Goal: Transaction & Acquisition: Purchase product/service

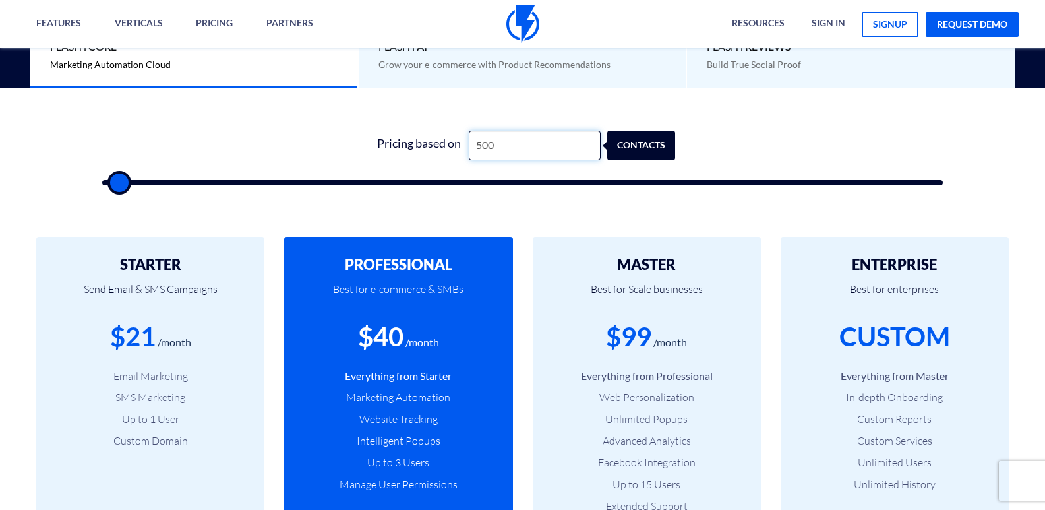
click at [517, 141] on input "500" at bounding box center [535, 146] width 132 height 30
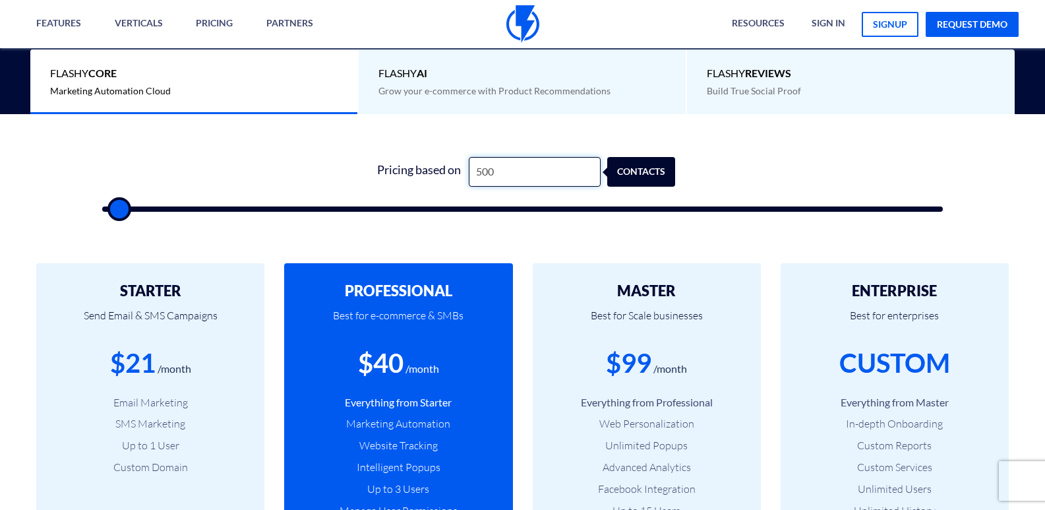
type input "2"
type input "500"
type input "25"
type input "500"
type input "2,500"
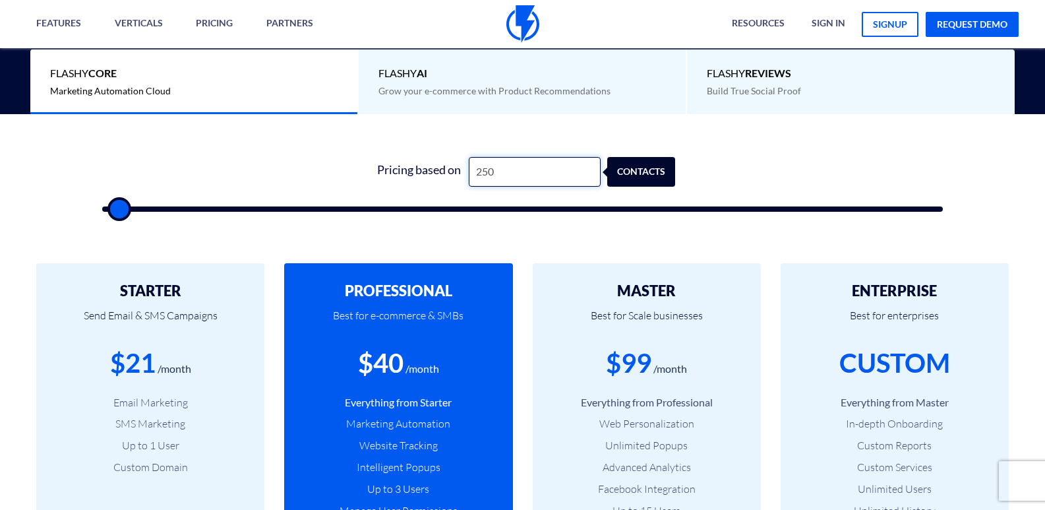
type input "2500"
click at [536, 157] on input "2,500" at bounding box center [535, 172] width 132 height 30
type input "1"
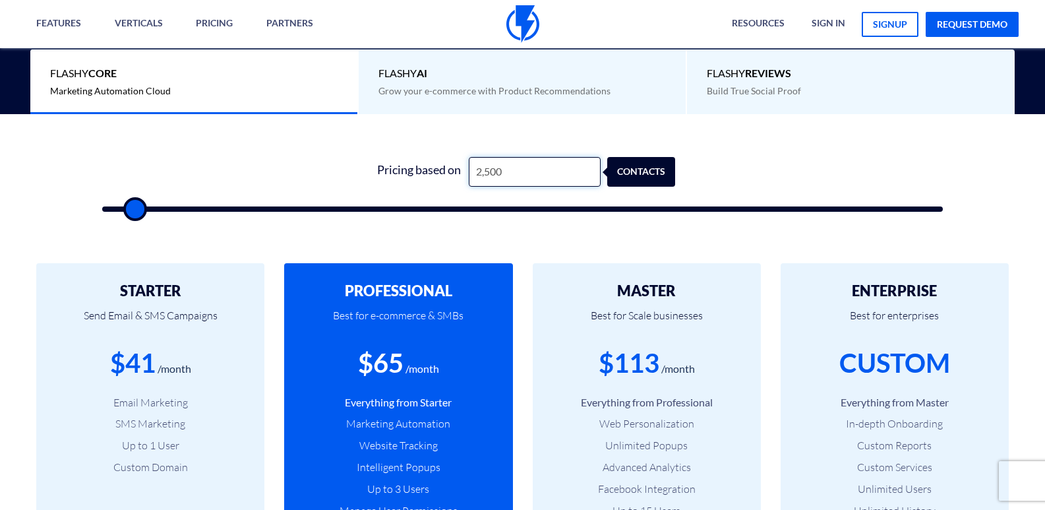
type input "500"
type input "10"
type input "500"
type input "100"
type input "500"
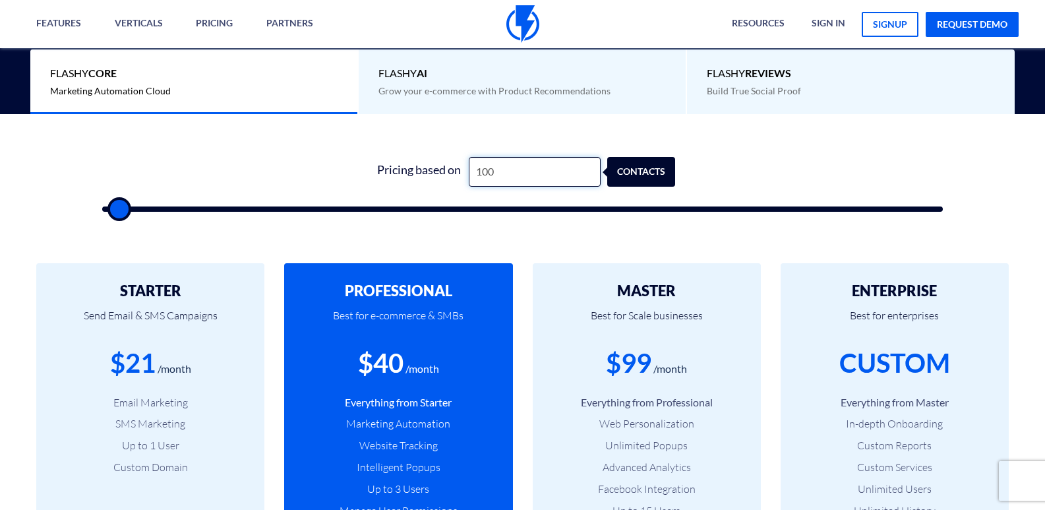
type input "1,000"
type input "1000"
click at [964, 86] on div "Flashy REVIEWS Build True Social Proof" at bounding box center [851, 81] width 328 height 65
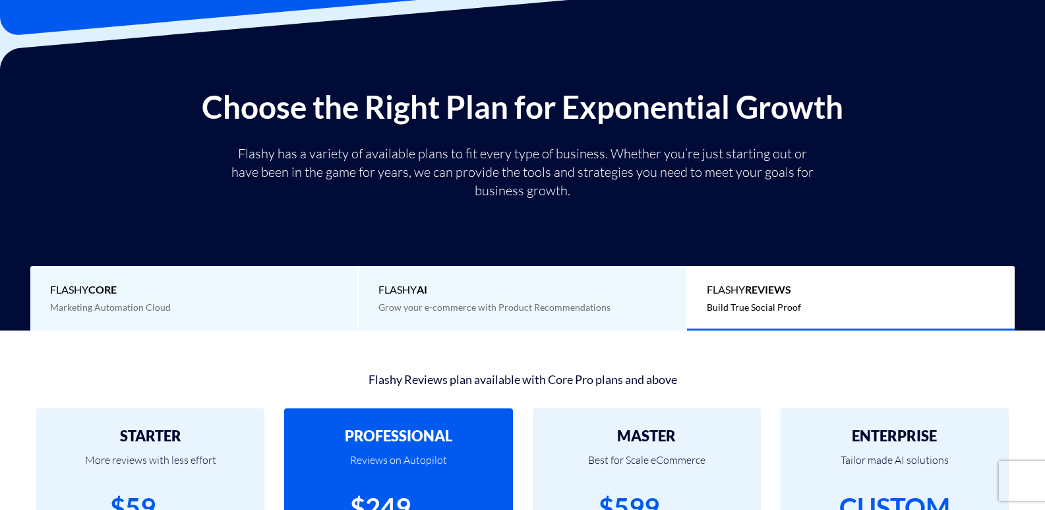
scroll to position [80, 0]
